Goal: Task Accomplishment & Management: Complete application form

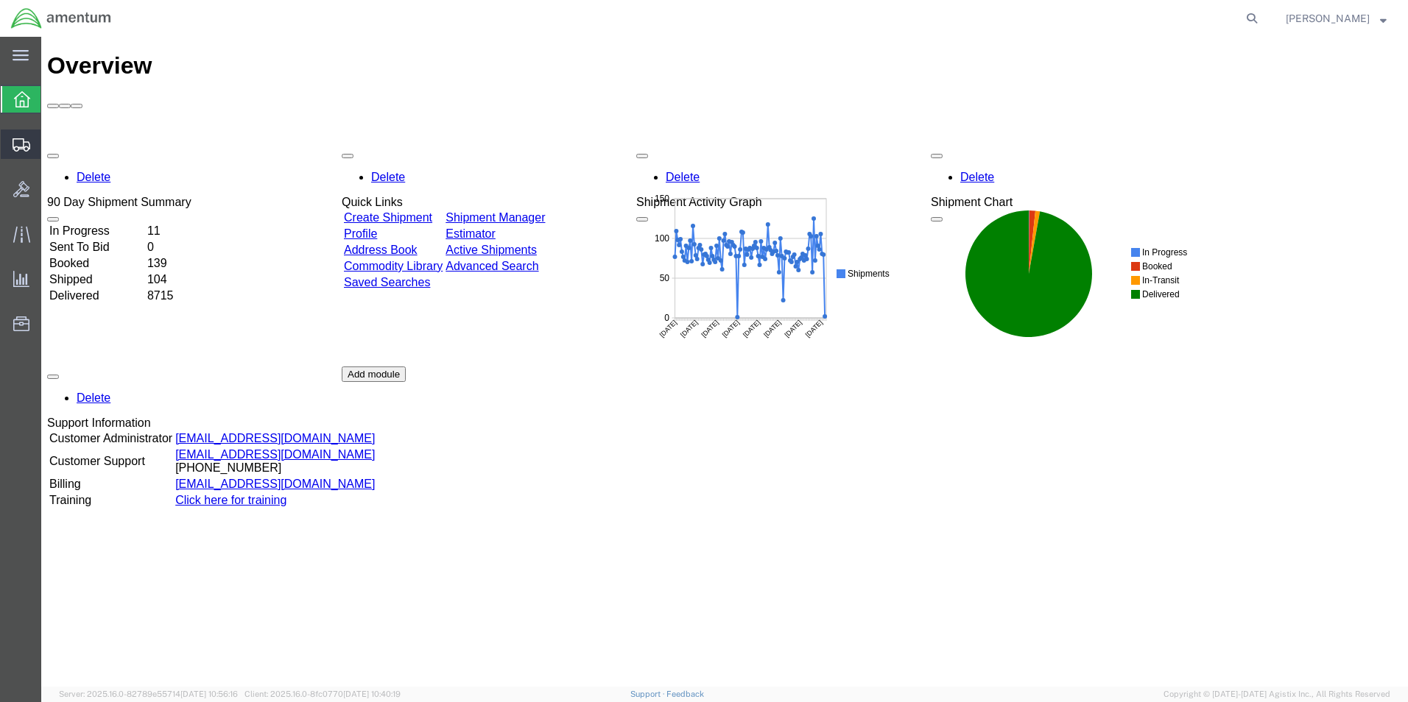
click at [0, 0] on span "Create from Template" at bounding box center [0, 0] width 0 height 0
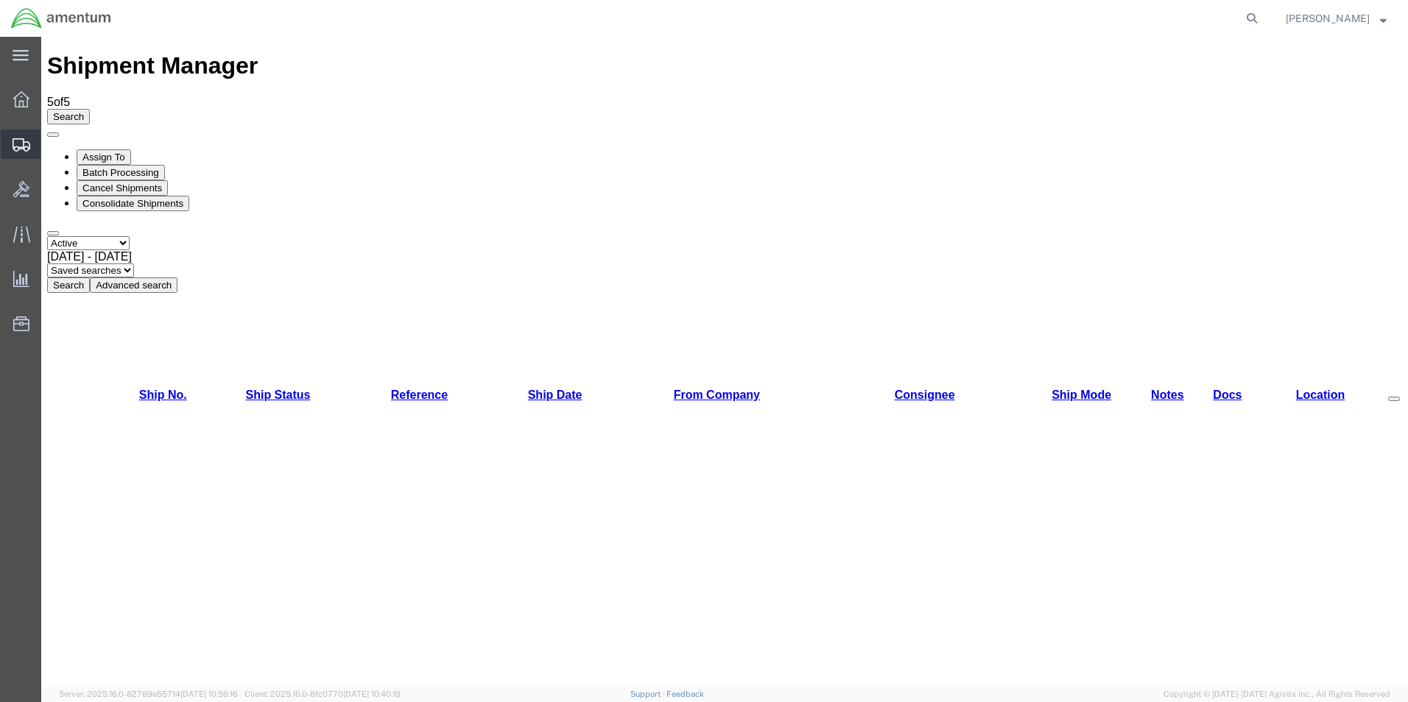
click at [0, 0] on span "Create Shipment" at bounding box center [0, 0] width 0 height 0
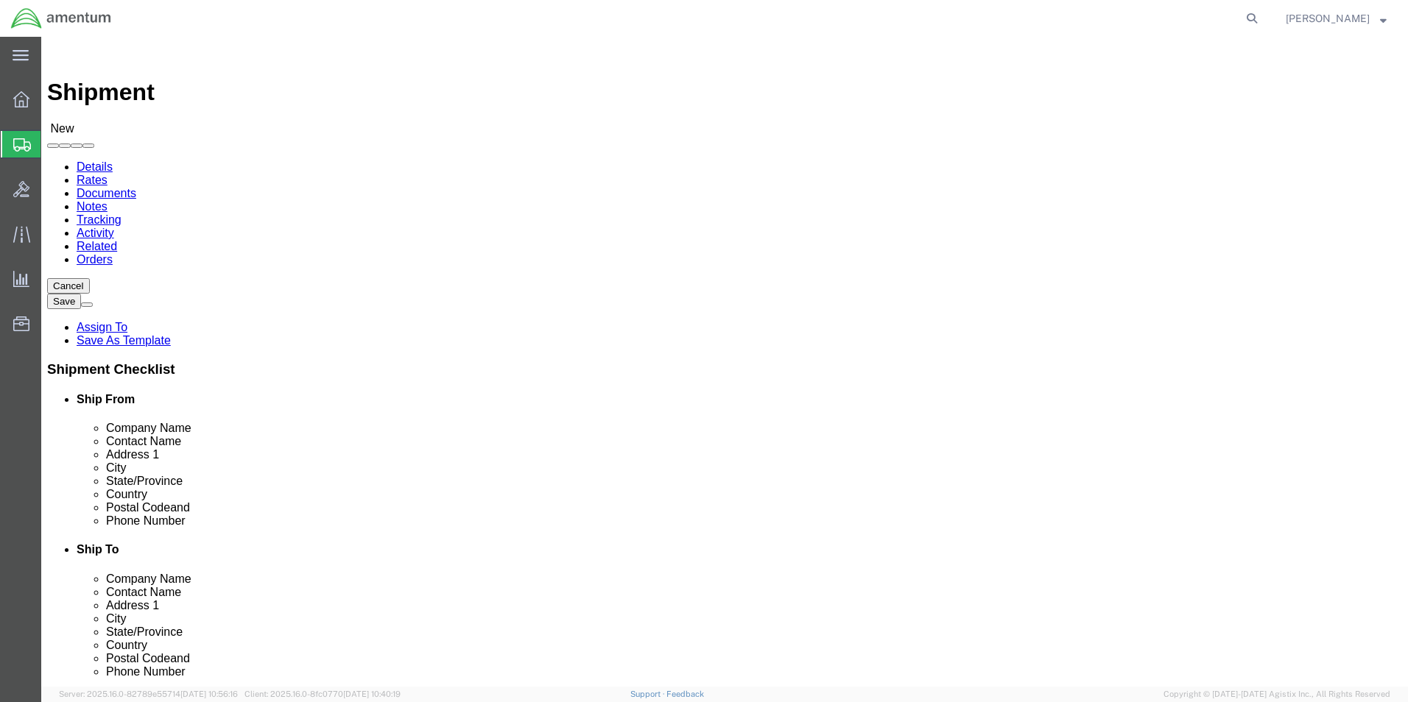
select select
type input "EFO"
select select "49831"
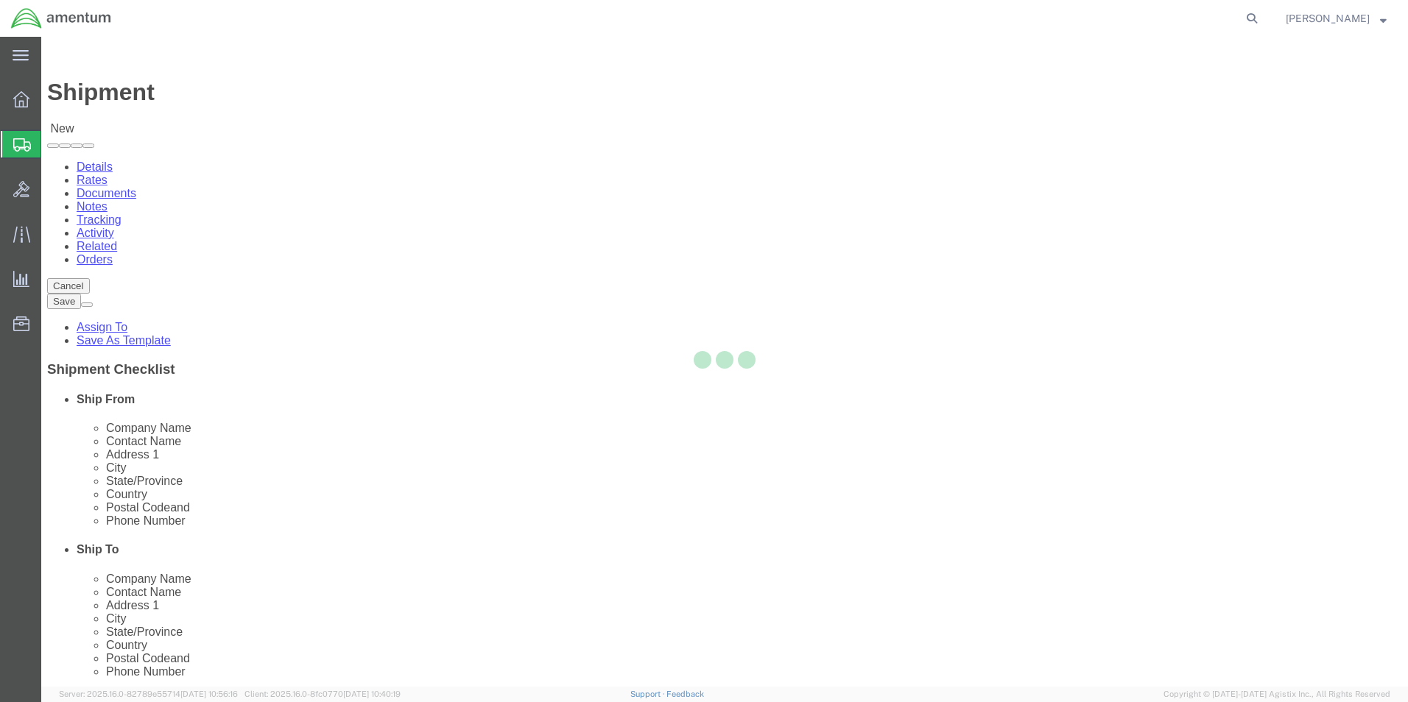
select select "[GEOGRAPHIC_DATA]"
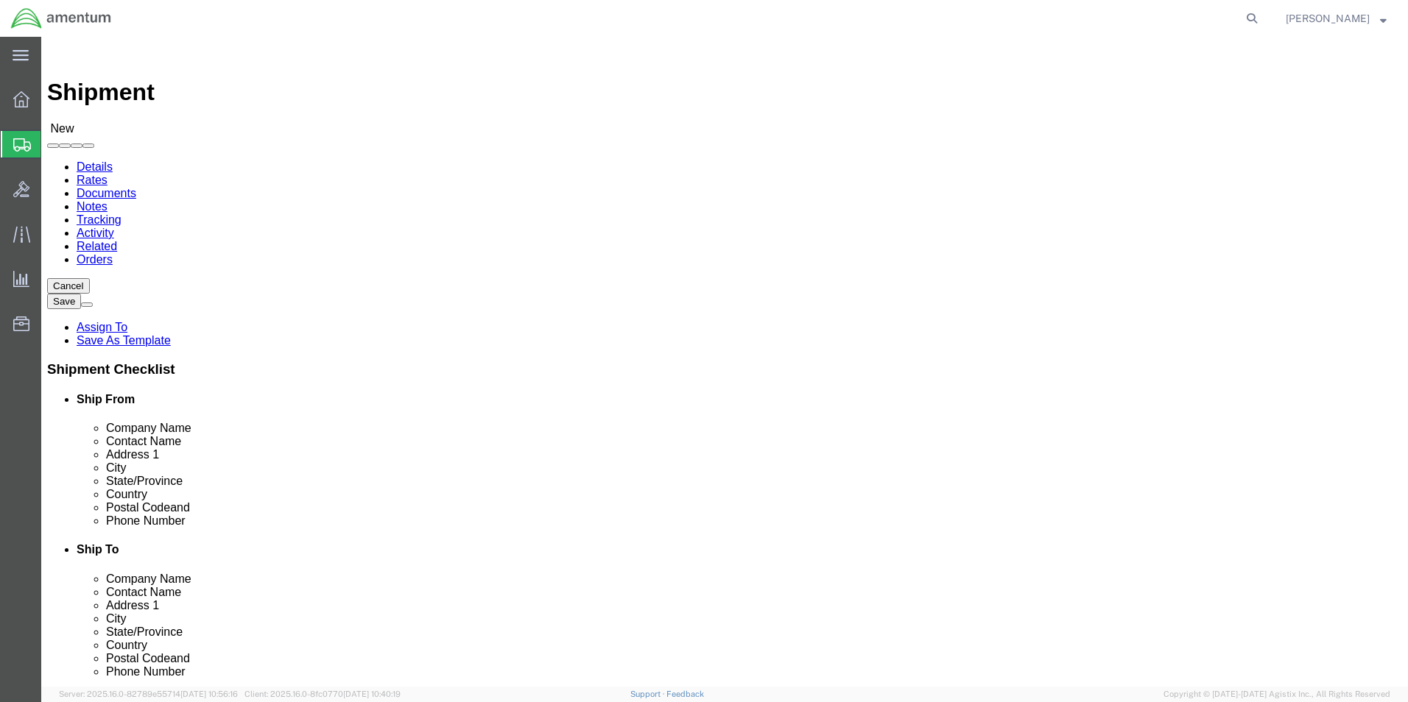
click input "text"
type input "AV INDUSTRIES INC"
click p "- AV INDUSTRIES INC - (AV INDUSTRIES INC.) [STREET_ADDRESS]"
select select "FL"
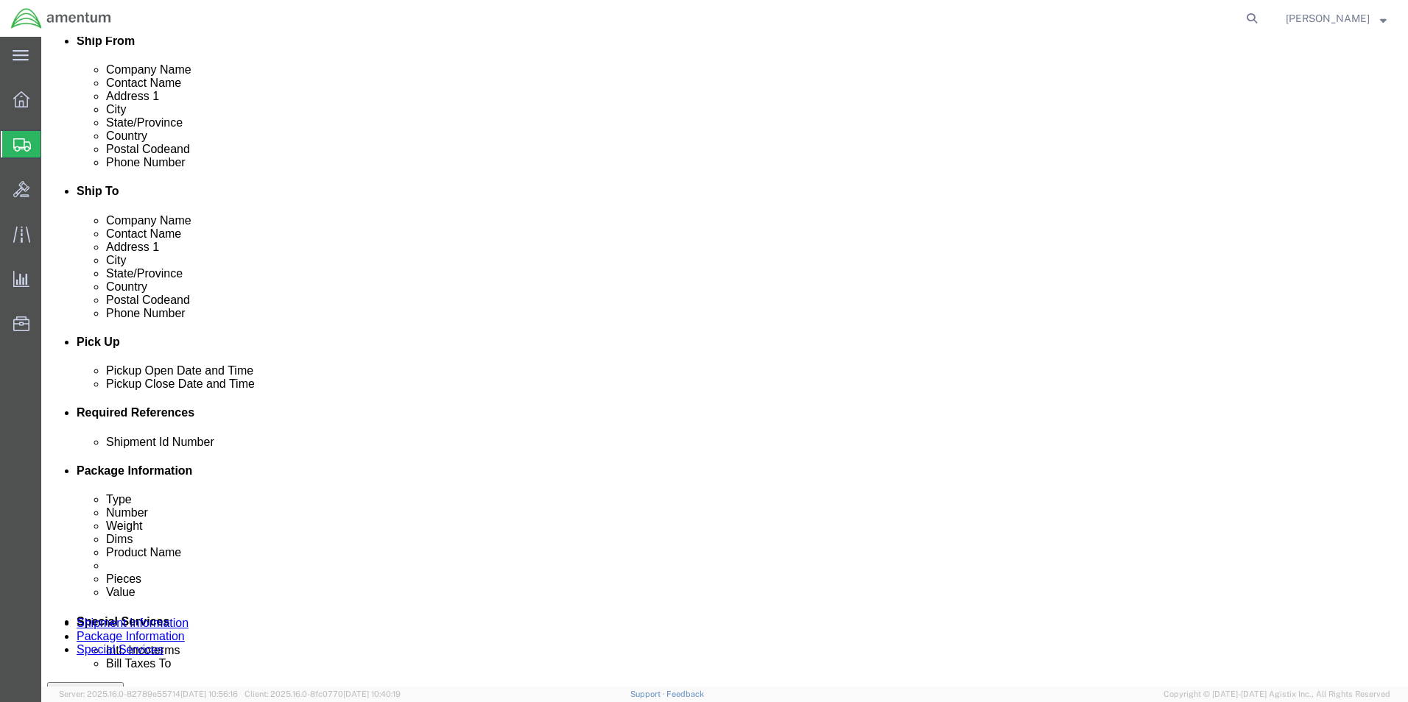
scroll to position [442, 0]
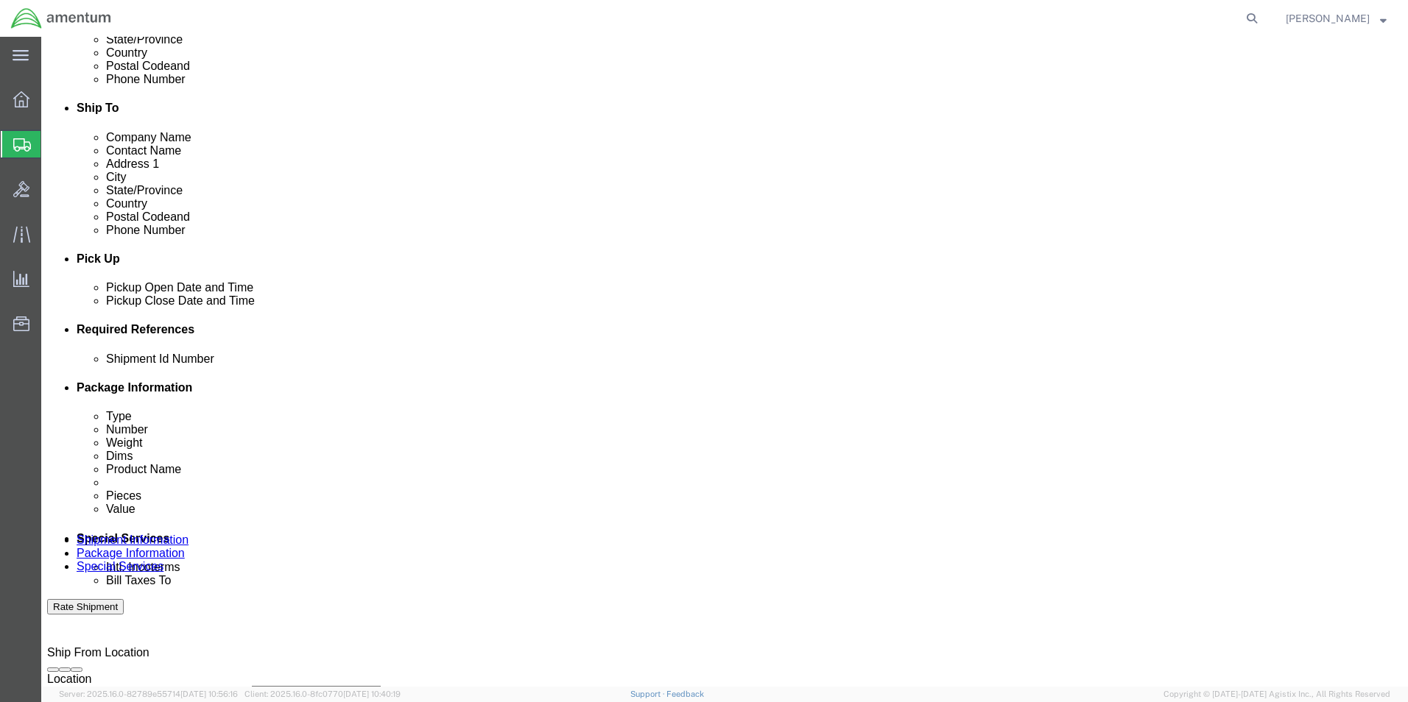
type input "AV INDUSTRIES INC"
click input "text"
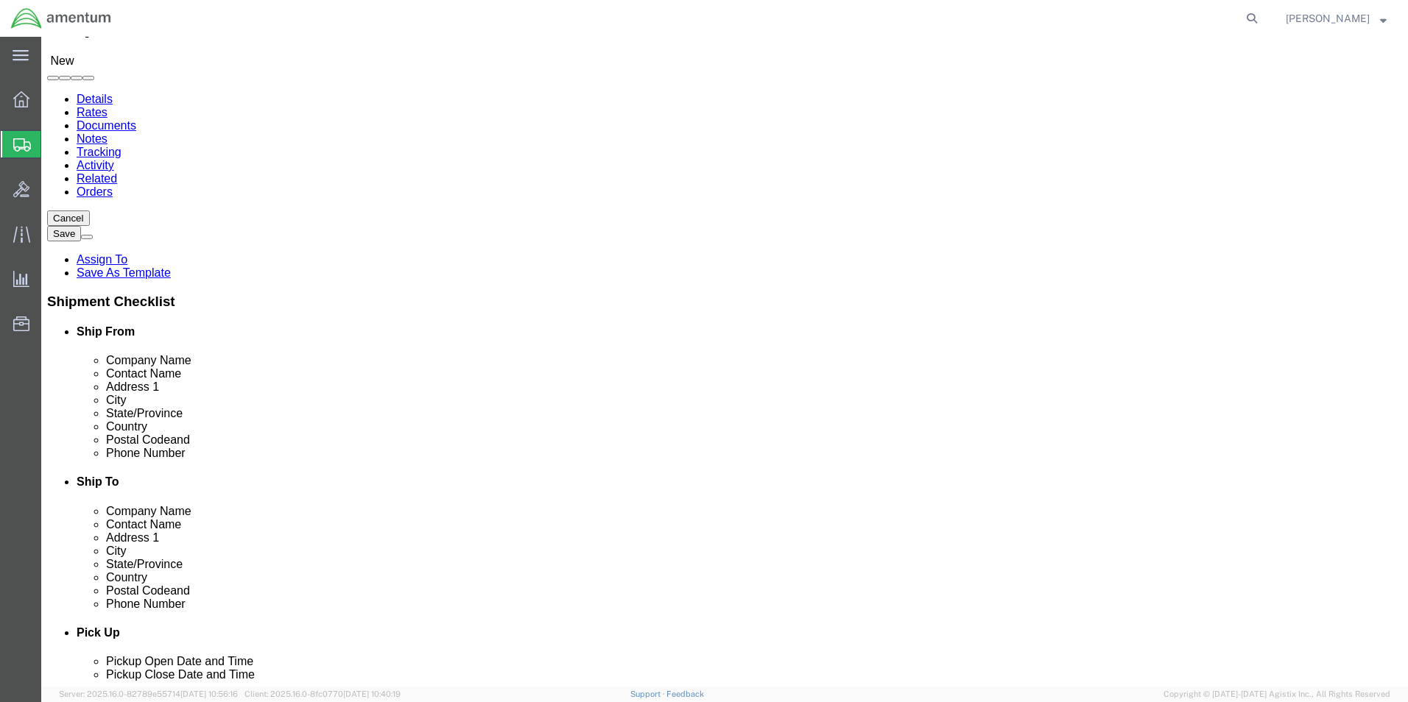
scroll to position [0, 0]
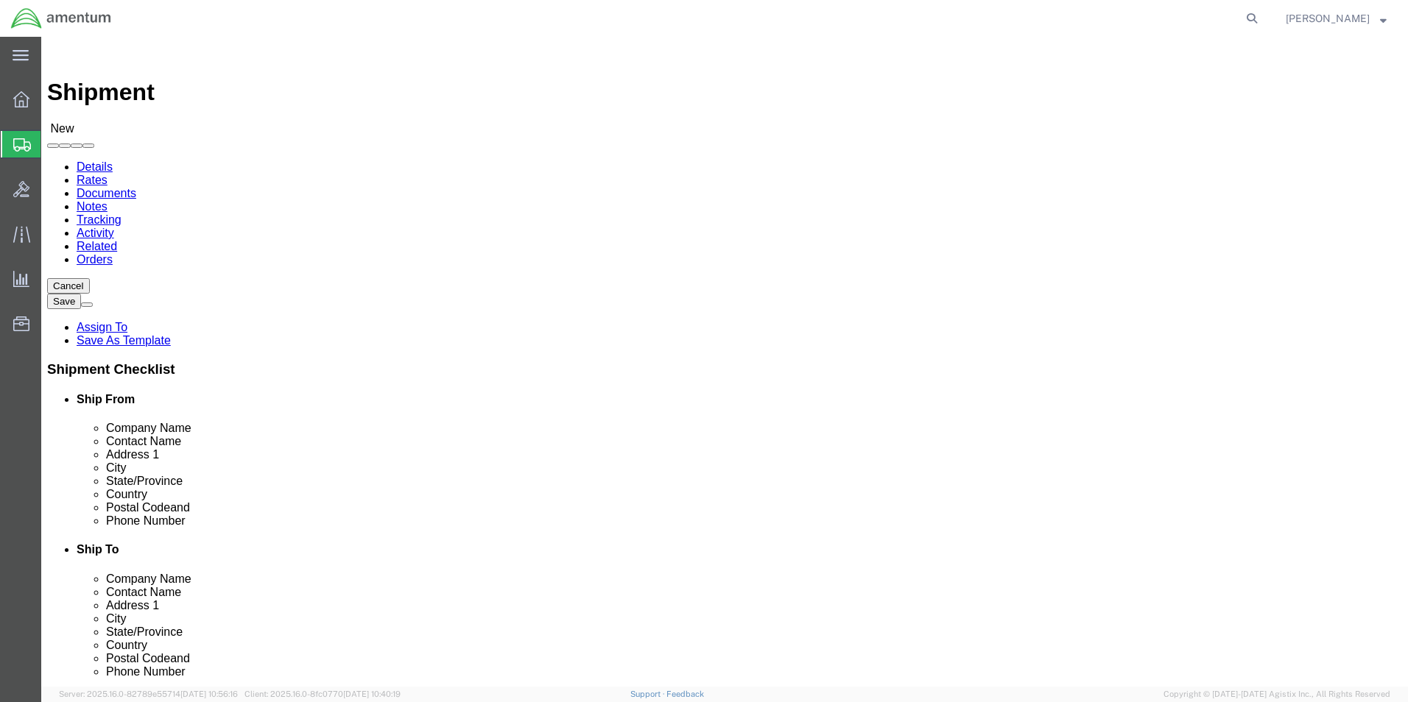
type input "CBP0043072"
click input "text"
type input "AV INDUSTRIES INC."
